Goal: Information Seeking & Learning: Learn about a topic

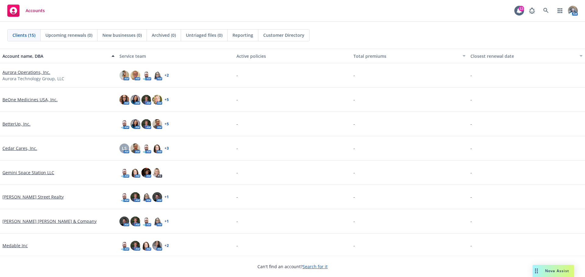
scroll to position [30, 0]
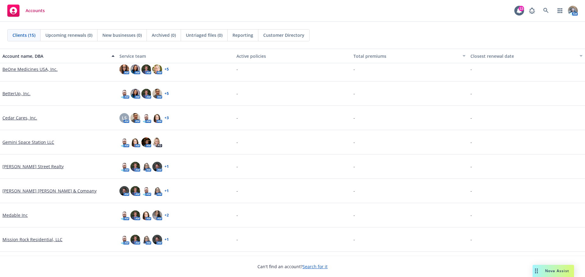
click at [40, 145] on link "Gemini Space Station LLC" at bounding box center [28, 142] width 52 height 6
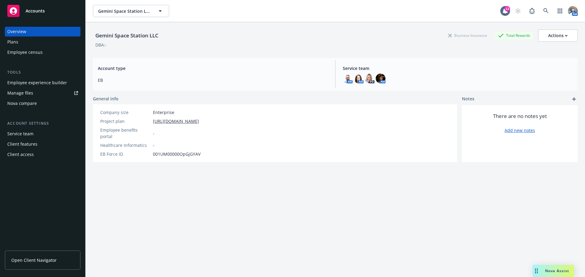
click at [44, 83] on div "Employee experience builder" at bounding box center [37, 83] width 60 height 10
click at [199, 121] on link "[URL][DOMAIN_NAME]" at bounding box center [176, 121] width 46 height 6
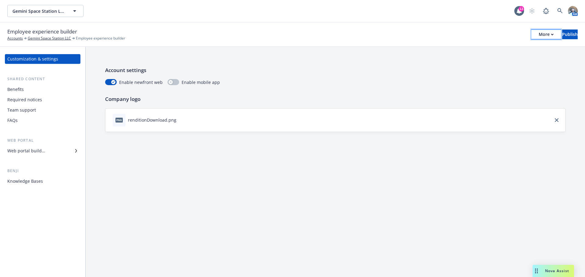
click at [538, 37] on div "More" at bounding box center [545, 34] width 15 height 9
click at [486, 48] on link "Copy preview link" at bounding box center [495, 48] width 90 height 12
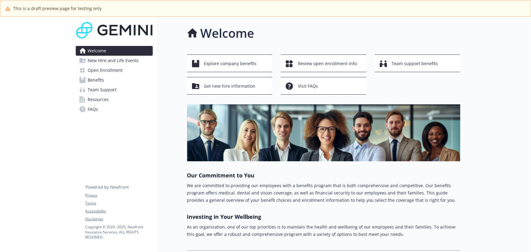
click at [118, 69] on span "Open Enrollment" at bounding box center [105, 70] width 35 height 10
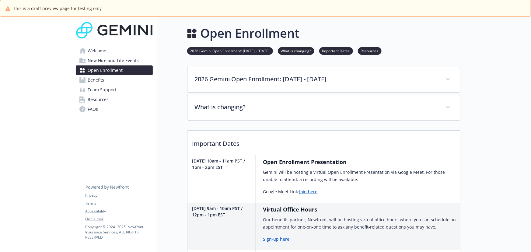
click at [94, 78] on span "Benefits" at bounding box center [96, 80] width 16 height 10
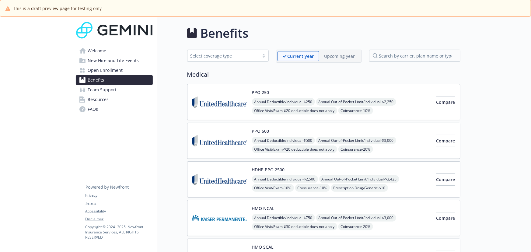
click at [242, 87] on div "PPO 250 Annual Deductible/Individual - $250 Annual Out-of-Pocket Limit/Individu…" at bounding box center [323, 102] width 273 height 36
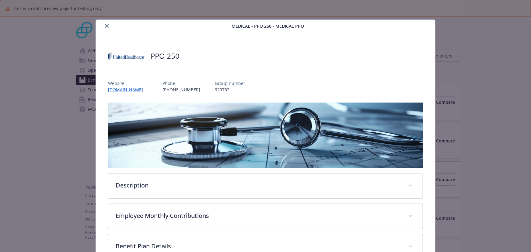
scroll to position [15, 0]
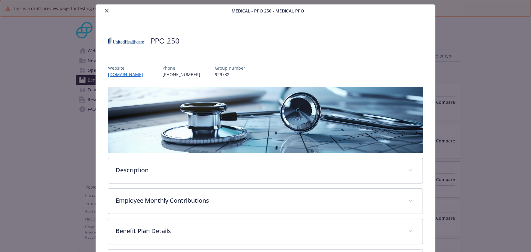
click at [107, 12] on button "close" at bounding box center [106, 10] width 7 height 7
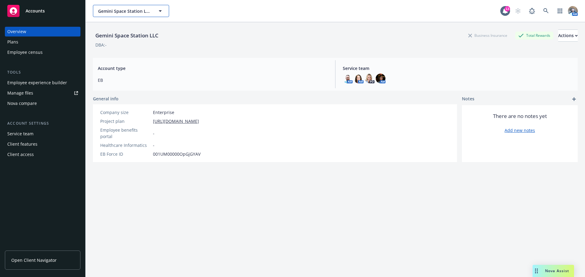
click at [137, 13] on span "Gemini Space Station LLC" at bounding box center [124, 11] width 53 height 6
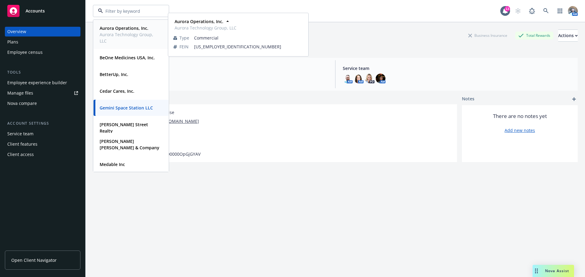
click at [121, 38] on span "Aurora Technology Group, LLC" at bounding box center [131, 37] width 62 height 13
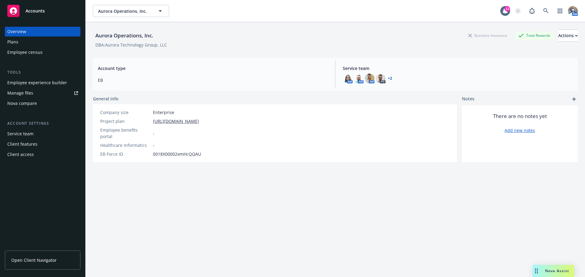
click at [10, 44] on div "Plans" at bounding box center [12, 42] width 11 height 10
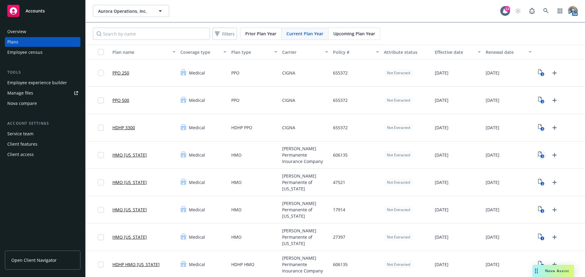
click at [487, 153] on icon "3" at bounding box center [541, 155] width 6 height 7
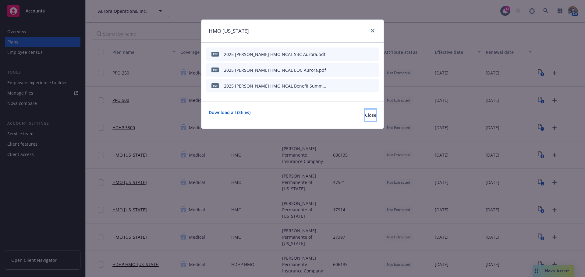
click at [366, 115] on button "Close" at bounding box center [370, 115] width 11 height 12
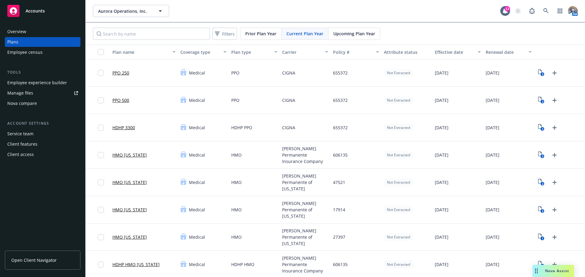
click at [140, 156] on link "HMO [US_STATE]" at bounding box center [129, 155] width 34 height 6
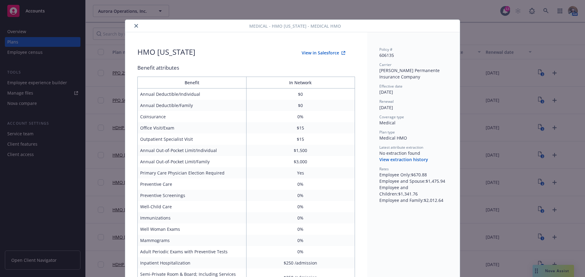
click at [132, 26] on button "close" at bounding box center [135, 25] width 7 height 7
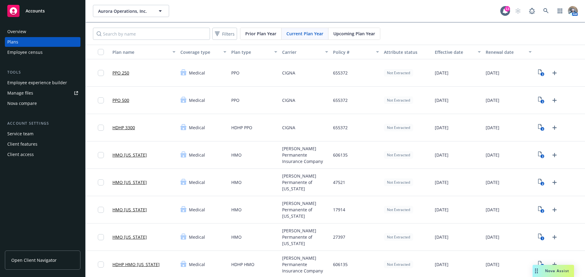
click at [130, 185] on link "HMO [US_STATE]" at bounding box center [129, 182] width 34 height 6
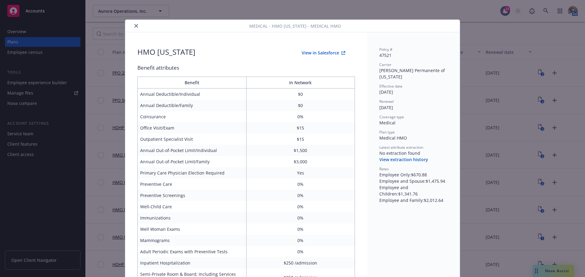
click at [128, 26] on div at bounding box center [188, 25] width 121 height 7
click at [135, 28] on button "close" at bounding box center [135, 25] width 7 height 7
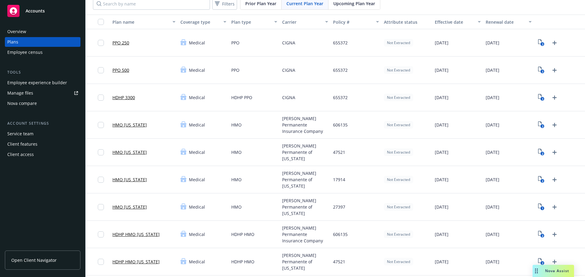
scroll to position [30, 0]
click at [132, 207] on link "HMO [US_STATE]" at bounding box center [129, 207] width 34 height 6
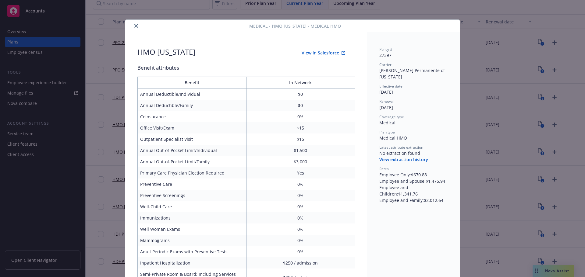
click at [134, 25] on icon "close" at bounding box center [136, 26] width 4 height 4
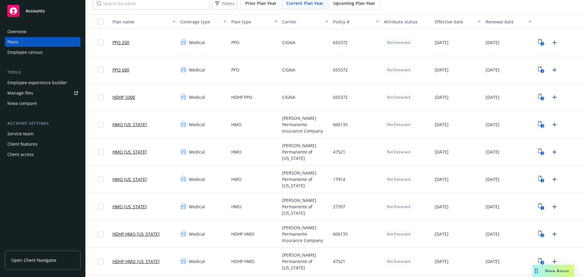
click at [487, 126] on text "3" at bounding box center [542, 126] width 2 height 4
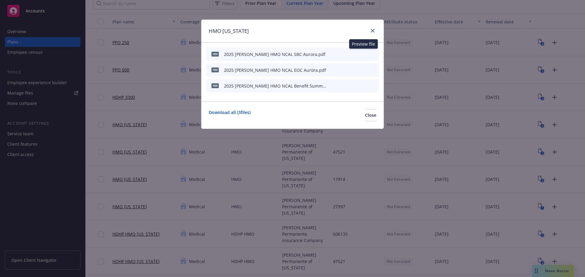
click at [364, 56] on icon "preview file" at bounding box center [362, 54] width 5 height 4
